Goal: Check status: Check status

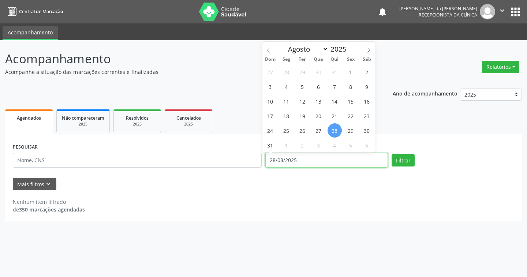
click at [317, 155] on input "28/08/2025" at bounding box center [326, 160] width 123 height 15
click at [320, 129] on span "27" at bounding box center [318, 130] width 14 height 14
type input "[DATE]"
click at [304, 130] on span "26" at bounding box center [302, 130] width 14 height 14
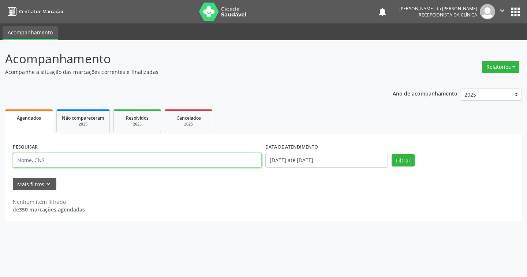
click at [179, 162] on input "text" at bounding box center [137, 160] width 249 height 15
click at [391, 154] on button "Filtrar" at bounding box center [402, 160] width 23 height 12
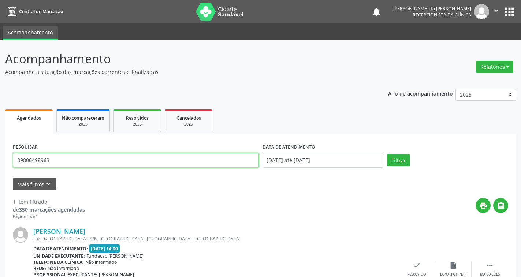
click at [104, 158] on input "89800498963" at bounding box center [136, 160] width 246 height 15
type input "898004989635851"
click at [387, 154] on button "Filtrar" at bounding box center [398, 160] width 23 height 12
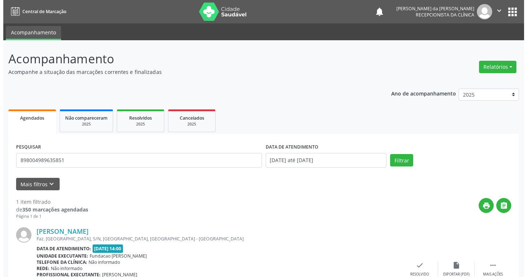
scroll to position [54, 0]
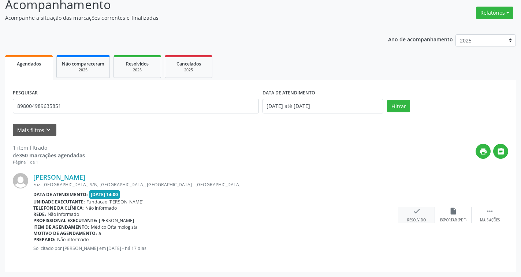
click at [417, 211] on icon "check" at bounding box center [416, 211] width 8 height 8
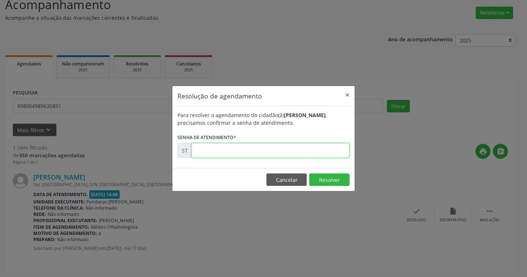
click at [250, 148] on input "text" at bounding box center [270, 150] width 158 height 15
type input "00015756"
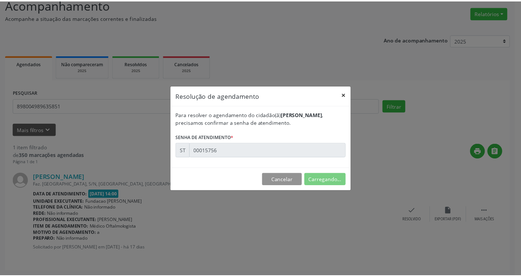
scroll to position [0, 0]
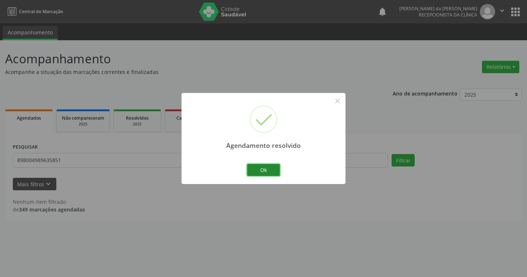
click at [264, 169] on button "Ok" at bounding box center [263, 170] width 33 height 12
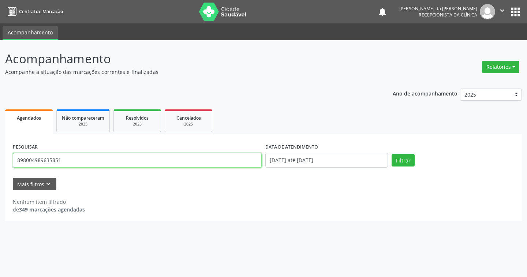
click at [64, 158] on input "898004989635851" at bounding box center [137, 160] width 249 height 15
click at [63, 158] on input "898004989635851" at bounding box center [137, 160] width 249 height 15
type input "708206129029843"
click at [391, 154] on button "Filtrar" at bounding box center [402, 160] width 23 height 12
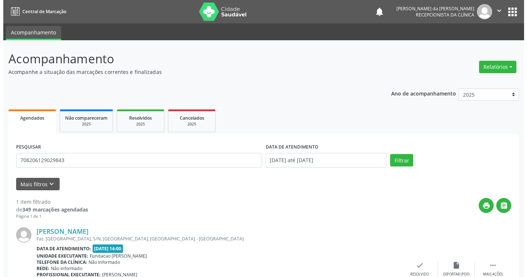
scroll to position [54, 0]
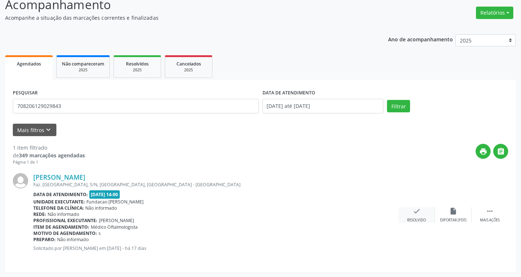
click at [413, 213] on icon "check" at bounding box center [416, 211] width 8 height 8
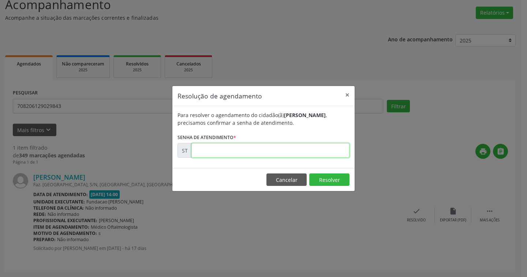
click at [270, 153] on input "text" at bounding box center [270, 150] width 158 height 15
type input "00015739"
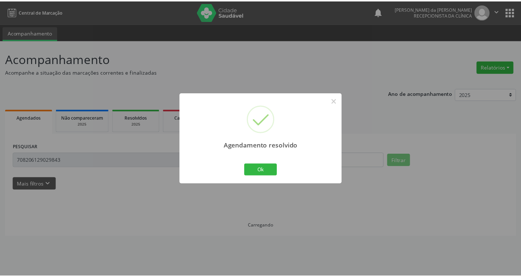
scroll to position [0, 0]
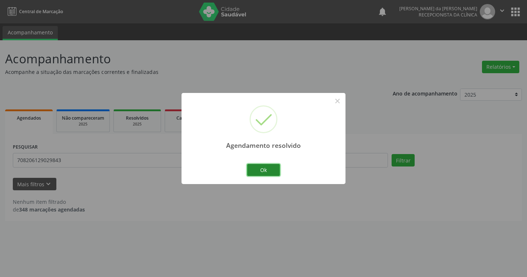
click at [268, 170] on button "Ok" at bounding box center [263, 170] width 33 height 12
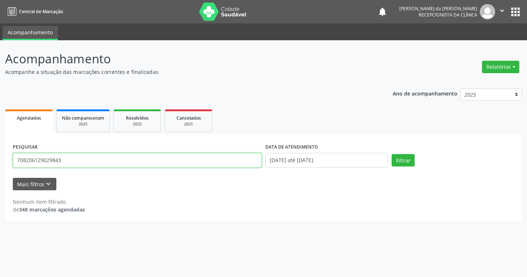
click at [76, 157] on input "708206129029843" at bounding box center [137, 160] width 249 height 15
click at [391, 154] on button "Filtrar" at bounding box center [402, 160] width 23 height 12
click at [120, 155] on input "708206129029843" at bounding box center [137, 160] width 249 height 15
click at [113, 165] on input "708206129029843" at bounding box center [137, 160] width 249 height 15
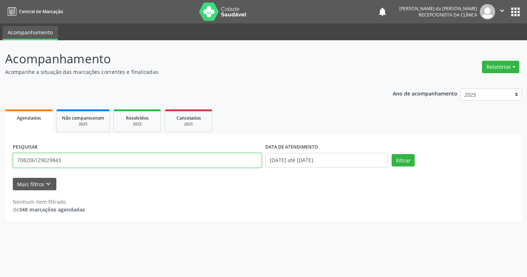
click at [113, 165] on input "708206129029843" at bounding box center [137, 160] width 249 height 15
type input "898003418795856"
click at [391, 154] on button "Filtrar" at bounding box center [402, 160] width 23 height 12
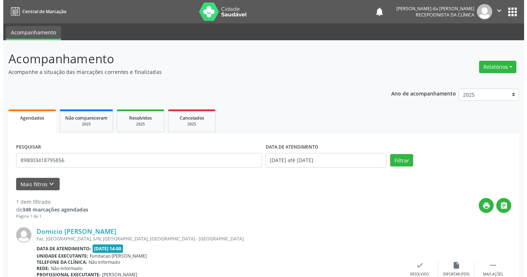
scroll to position [54, 0]
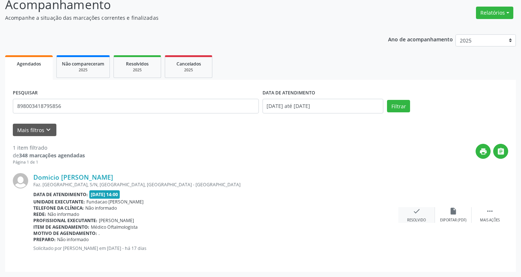
click at [412, 216] on div "check Resolvido" at bounding box center [416, 215] width 37 height 16
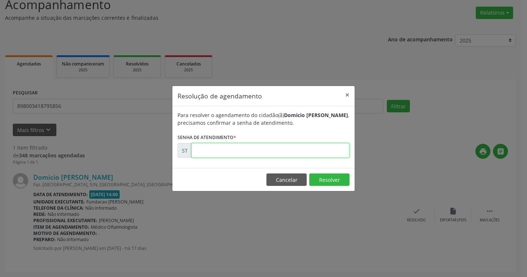
click at [228, 147] on input "text" at bounding box center [270, 150] width 158 height 15
type input "00015737"
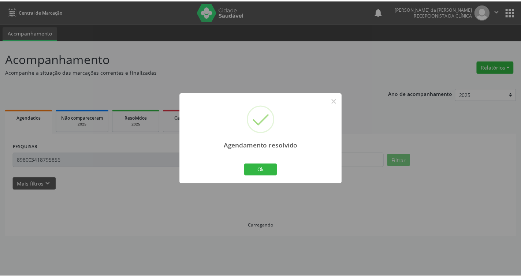
scroll to position [0, 0]
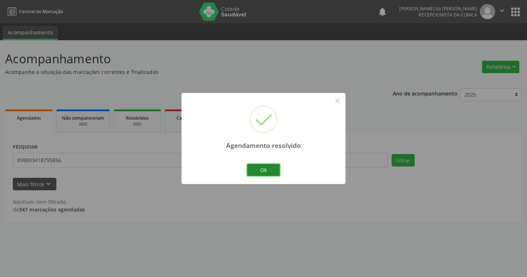
click at [268, 170] on button "Ok" at bounding box center [263, 170] width 33 height 12
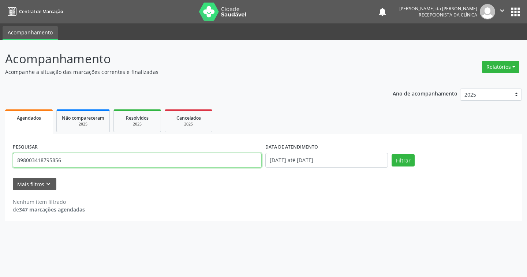
click at [98, 159] on input "898003418795856" at bounding box center [137, 160] width 249 height 15
type input "705106828924740"
click at [391, 154] on button "Filtrar" at bounding box center [402, 160] width 23 height 12
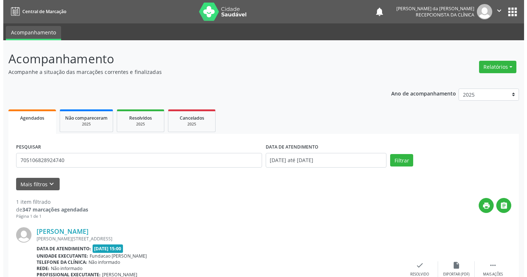
scroll to position [54, 0]
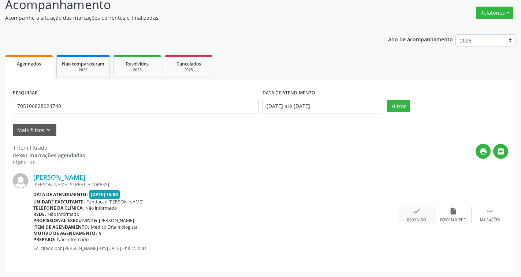
click at [414, 214] on icon "check" at bounding box center [416, 211] width 8 height 8
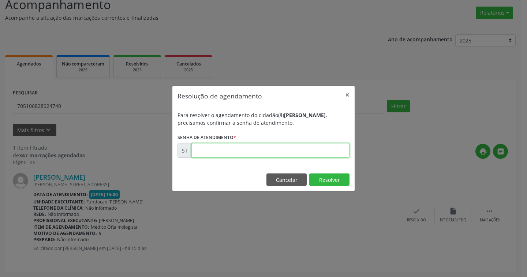
click at [284, 153] on input "text" at bounding box center [270, 150] width 158 height 15
type input "00016100"
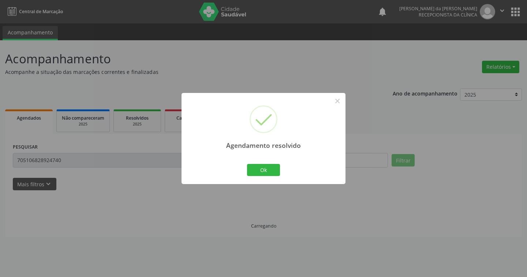
scroll to position [0, 0]
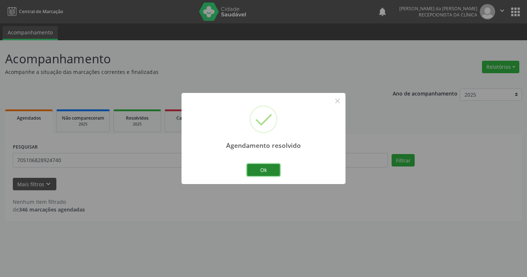
click at [267, 171] on button "Ok" at bounding box center [263, 170] width 33 height 12
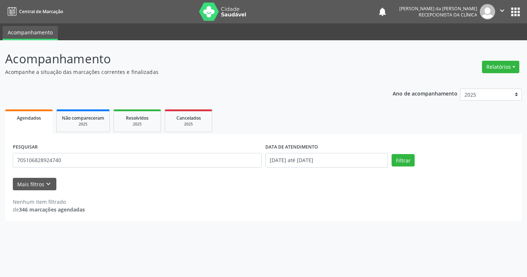
click at [499, 10] on icon "" at bounding box center [502, 11] width 8 height 8
click at [474, 44] on link "Sair" at bounding box center [483, 45] width 50 height 10
